Goal: Task Accomplishment & Management: Manage account settings

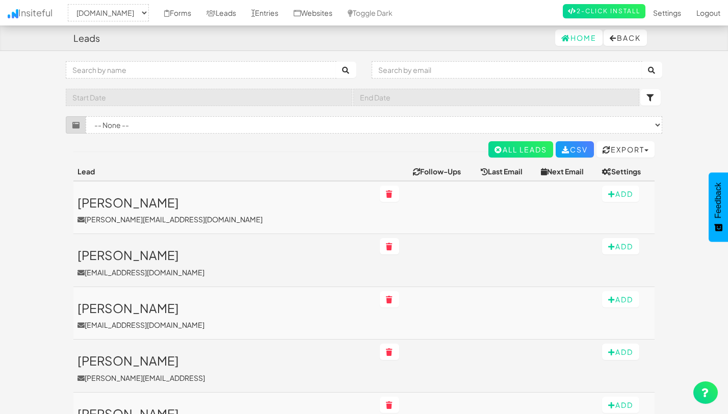
select select "2530"
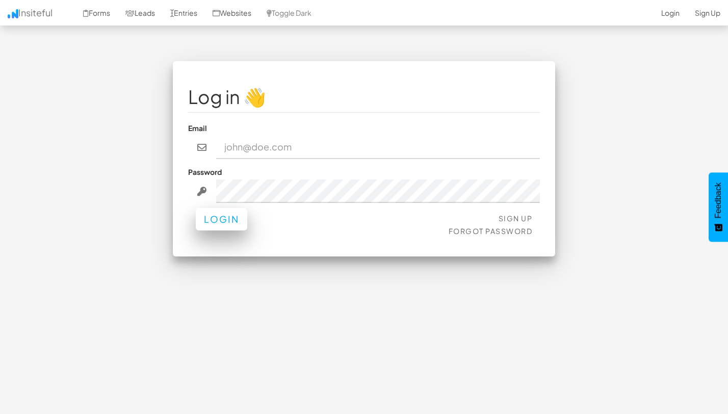
type input "team@joinopus.org"
click at [205, 227] on button "Login" at bounding box center [221, 219] width 51 height 22
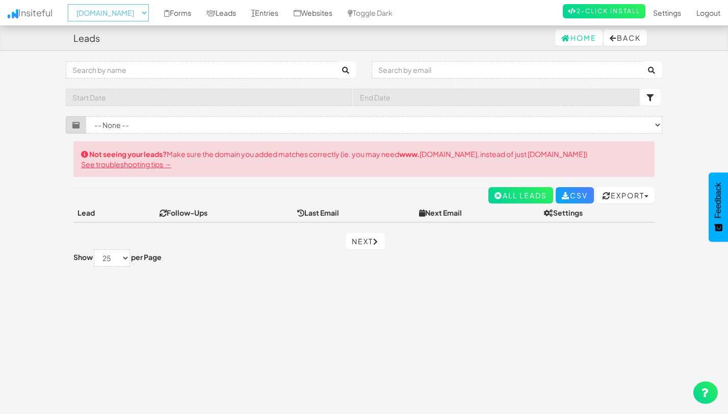
click at [149, 10] on select "-- None -- www.theeasies.com www.joinopus.org joinopus.org" at bounding box center [108, 12] width 81 height 17
select select "2530"
click at [71, 4] on select "-- None -- www.theeasies.com www.joinopus.org joinopus.org" at bounding box center [108, 12] width 81 height 17
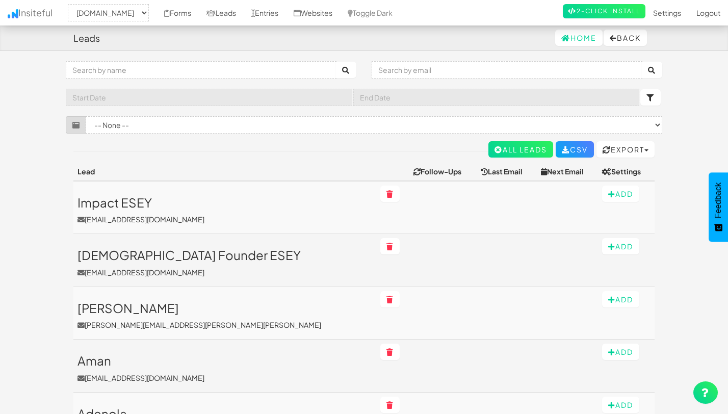
select select "2530"
click at [501, 153] on link "All Leads" at bounding box center [520, 149] width 65 height 16
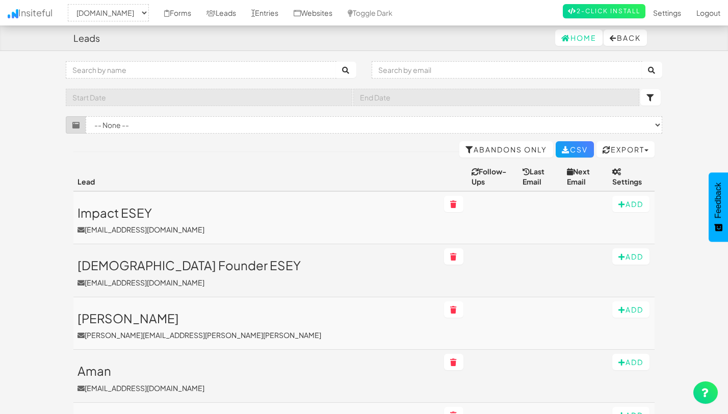
select select "2530"
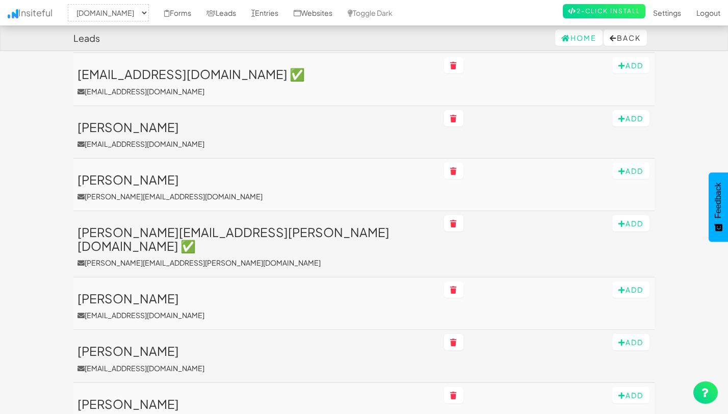
scroll to position [560, 0]
